Goal: Information Seeking & Learning: Learn about a topic

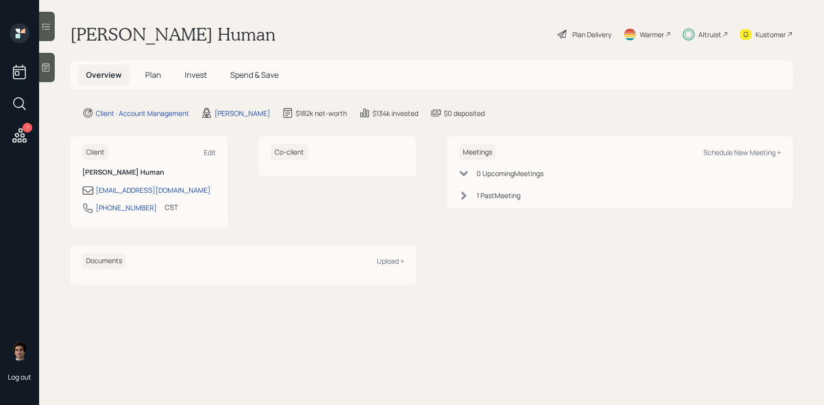
click at [161, 66] on h5 "Plan" at bounding box center [153, 75] width 32 height 21
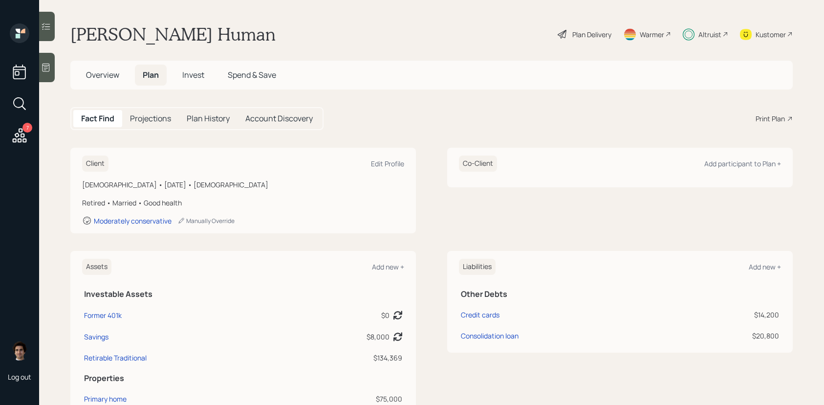
click at [17, 128] on icon at bounding box center [20, 136] width 18 height 18
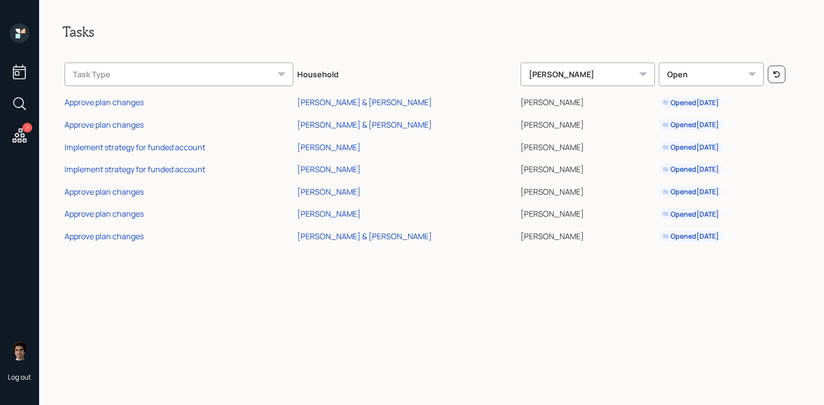
click at [11, 32] on icon at bounding box center [20, 33] width 20 height 20
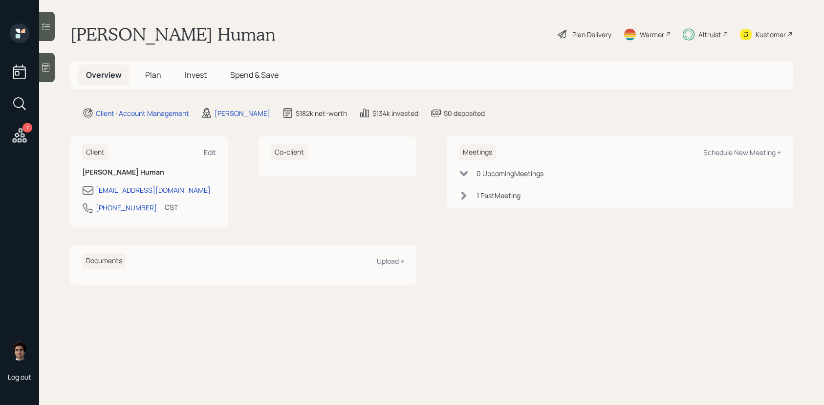
click at [572, 30] on div "Plan Delivery" at bounding box center [591, 34] width 39 height 10
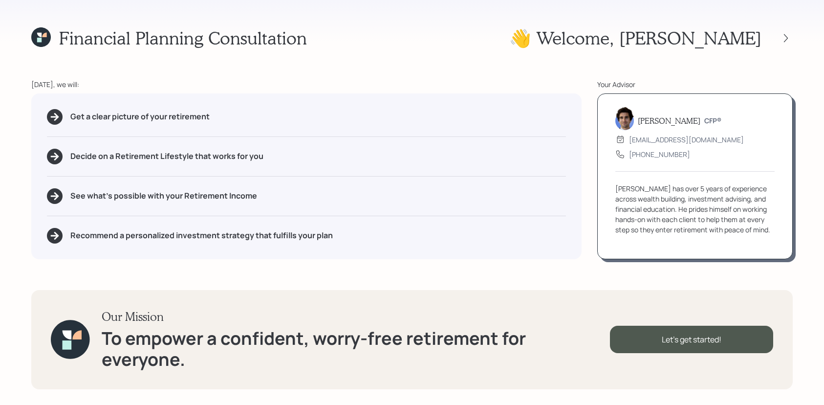
click at [774, 28] on div "👋 Welcome , [PERSON_NAME]" at bounding box center [650, 37] width 283 height 21
click at [783, 33] on icon at bounding box center [786, 38] width 10 height 10
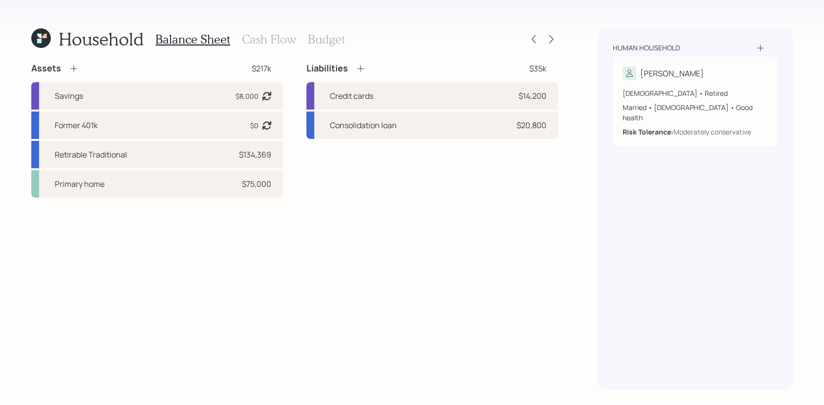
click at [544, 46] on div "Household Balance Sheet Cash Flow Budget" at bounding box center [294, 38] width 527 height 23
click at [549, 43] on icon at bounding box center [551, 39] width 10 height 10
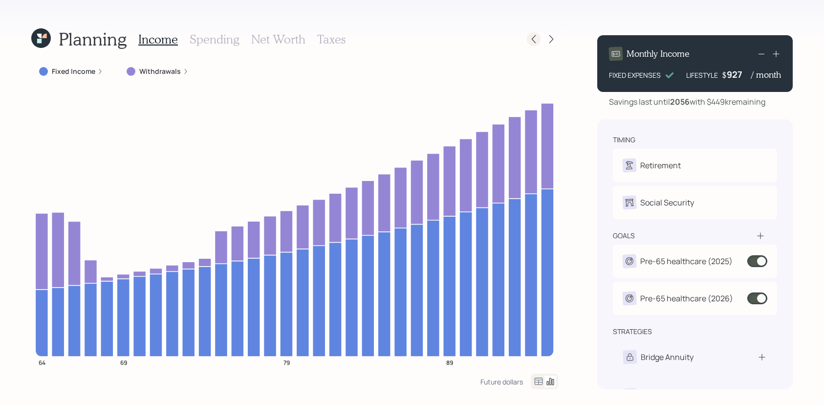
click at [538, 37] on icon at bounding box center [534, 39] width 10 height 10
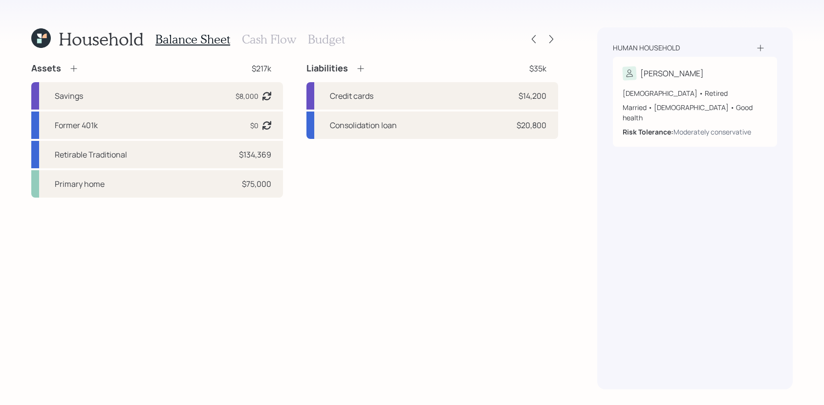
click at [42, 49] on div "Household Balance Sheet Cash Flow Budget" at bounding box center [188, 38] width 314 height 23
click at [44, 20] on div "Household Balance Sheet Cash Flow Budget Assets $217k Savings $8,000 Asset bala…" at bounding box center [412, 202] width 824 height 405
click at [42, 38] on icon at bounding box center [41, 38] width 20 height 20
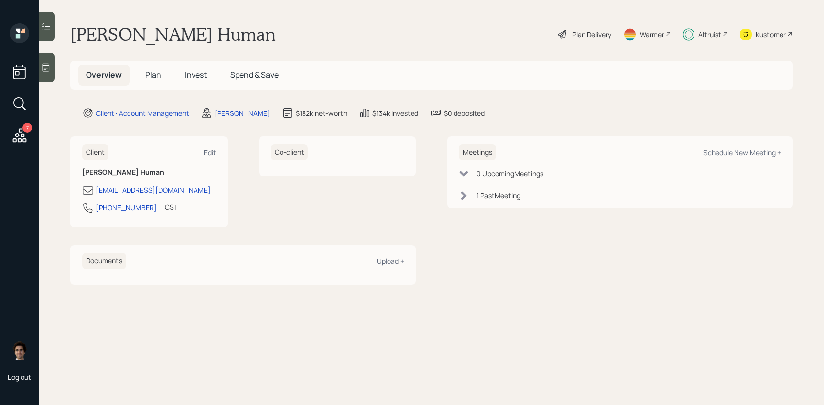
click at [197, 75] on span "Invest" at bounding box center [196, 74] width 22 height 11
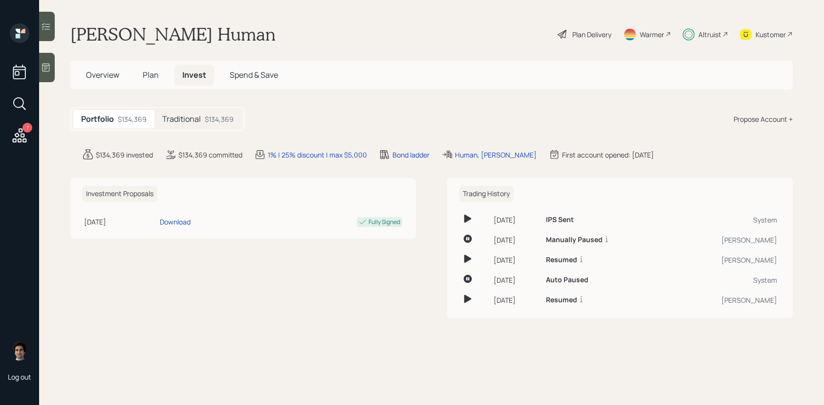
click at [219, 132] on main "[PERSON_NAME] Human Plan Delivery Warmer Altruist Kustomer Overview Plan Invest…" at bounding box center [431, 202] width 785 height 405
click at [220, 124] on div "$134,369" at bounding box center [219, 119] width 29 height 10
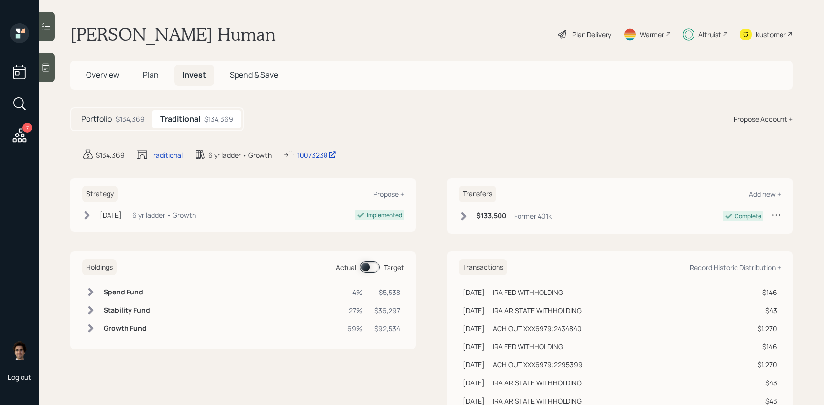
click at [371, 266] on span at bounding box center [370, 267] width 20 height 12
click at [375, 281] on div "Holdings Actual Target Spend Fund 4% $5,636 Bond Ladder 27% $36,308 Growth Fund…" at bounding box center [243, 300] width 346 height 98
click at [375, 274] on div "Holdings Actual Target" at bounding box center [243, 267] width 322 height 16
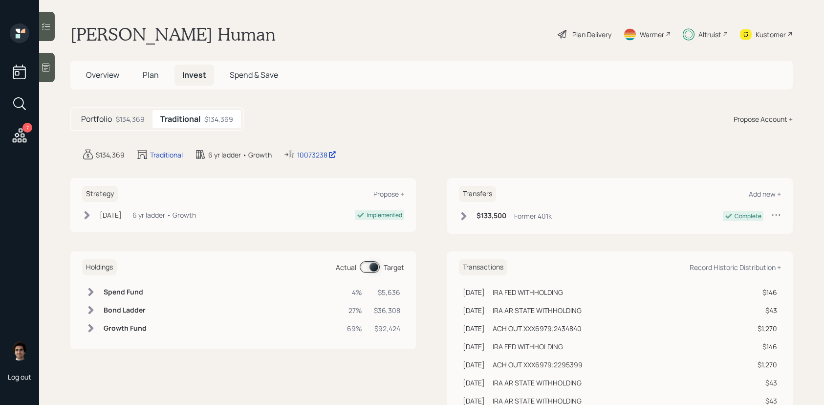
click at [373, 271] on span at bounding box center [370, 267] width 20 height 12
click at [371, 271] on span at bounding box center [370, 267] width 20 height 12
